Goal: Information Seeking & Learning: Find specific fact

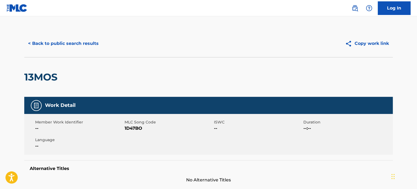
click at [35, 46] on button "< Back to public search results" at bounding box center [63, 44] width 78 height 14
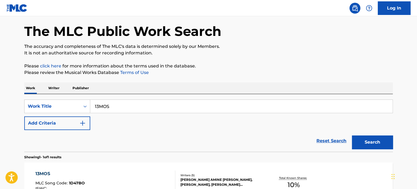
scroll to position [21, 0]
click at [49, 102] on div "SearchWithCriteria589580ce-f0f8-4454-9691-1ecef7575a2a Work Title 13MOS" at bounding box center [208, 107] width 369 height 14
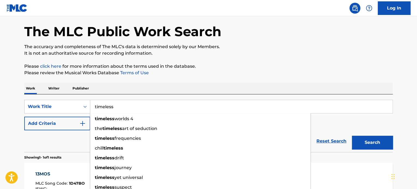
type input "timeless"
click at [61, 120] on button "Add Criteria" at bounding box center [57, 124] width 66 height 14
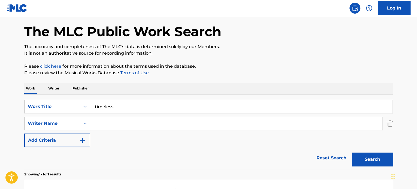
click at [109, 120] on input "Search Form" at bounding box center [236, 123] width 292 height 13
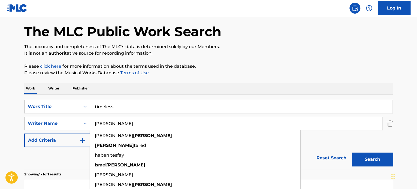
type input "[PERSON_NAME]"
click at [352, 153] on button "Search" at bounding box center [372, 160] width 41 height 14
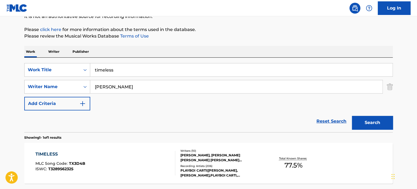
scroll to position [103, 0]
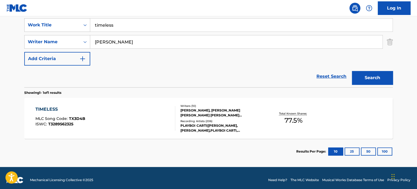
click at [140, 107] on div "TIMELESS MLC Song Code : TX3D4B ISWC : T3289562325" at bounding box center [105, 118] width 140 height 25
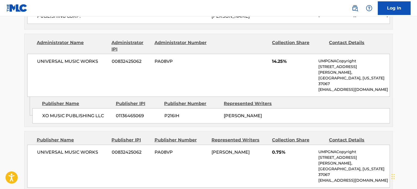
scroll to position [954, 0]
